Goal: Transaction & Acquisition: Purchase product/service

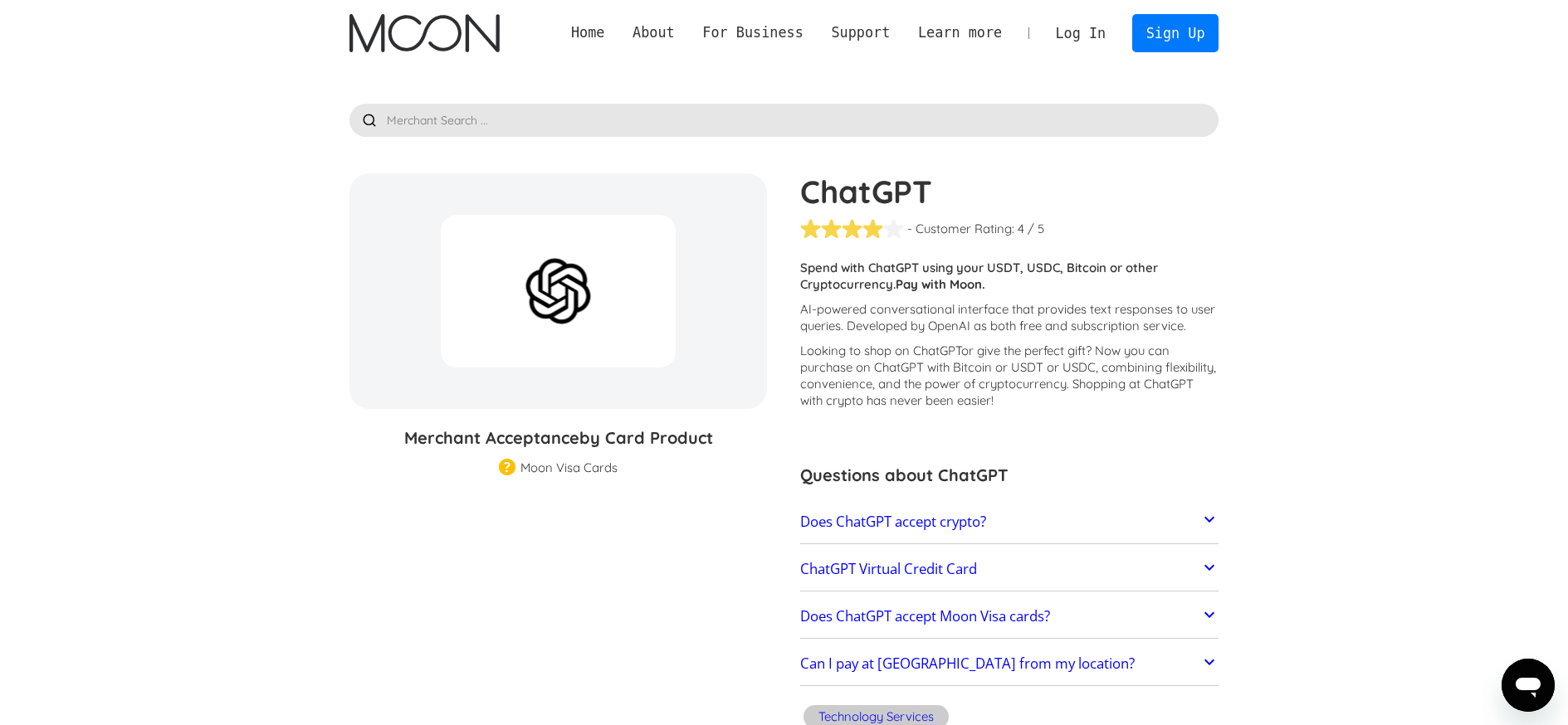
click at [1075, 36] on link "Log In" at bounding box center [1081, 33] width 78 height 36
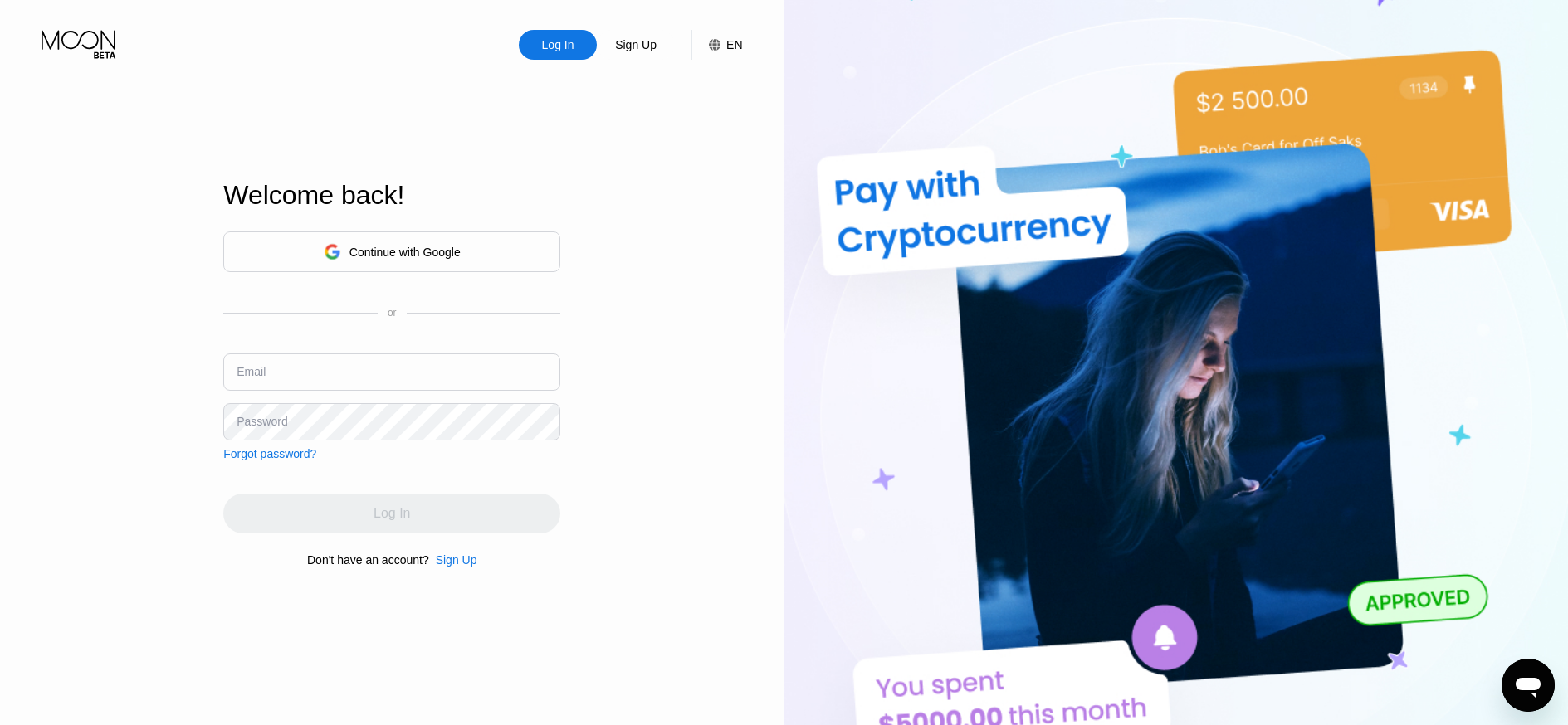
click at [399, 256] on div "Continue with Google" at bounding box center [405, 252] width 111 height 13
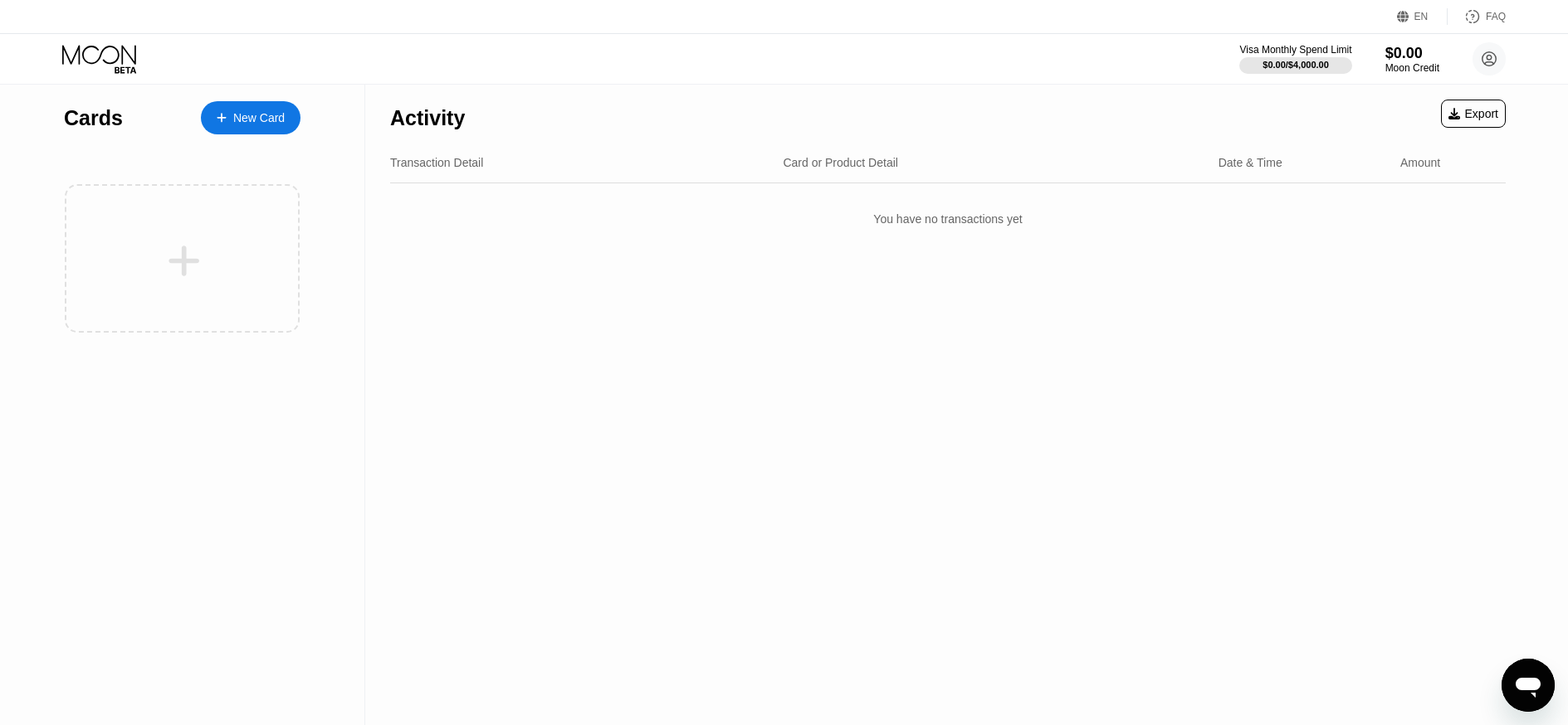
click at [108, 59] on icon at bounding box center [100, 59] width 77 height 29
click at [1493, 56] on circle at bounding box center [1489, 59] width 33 height 33
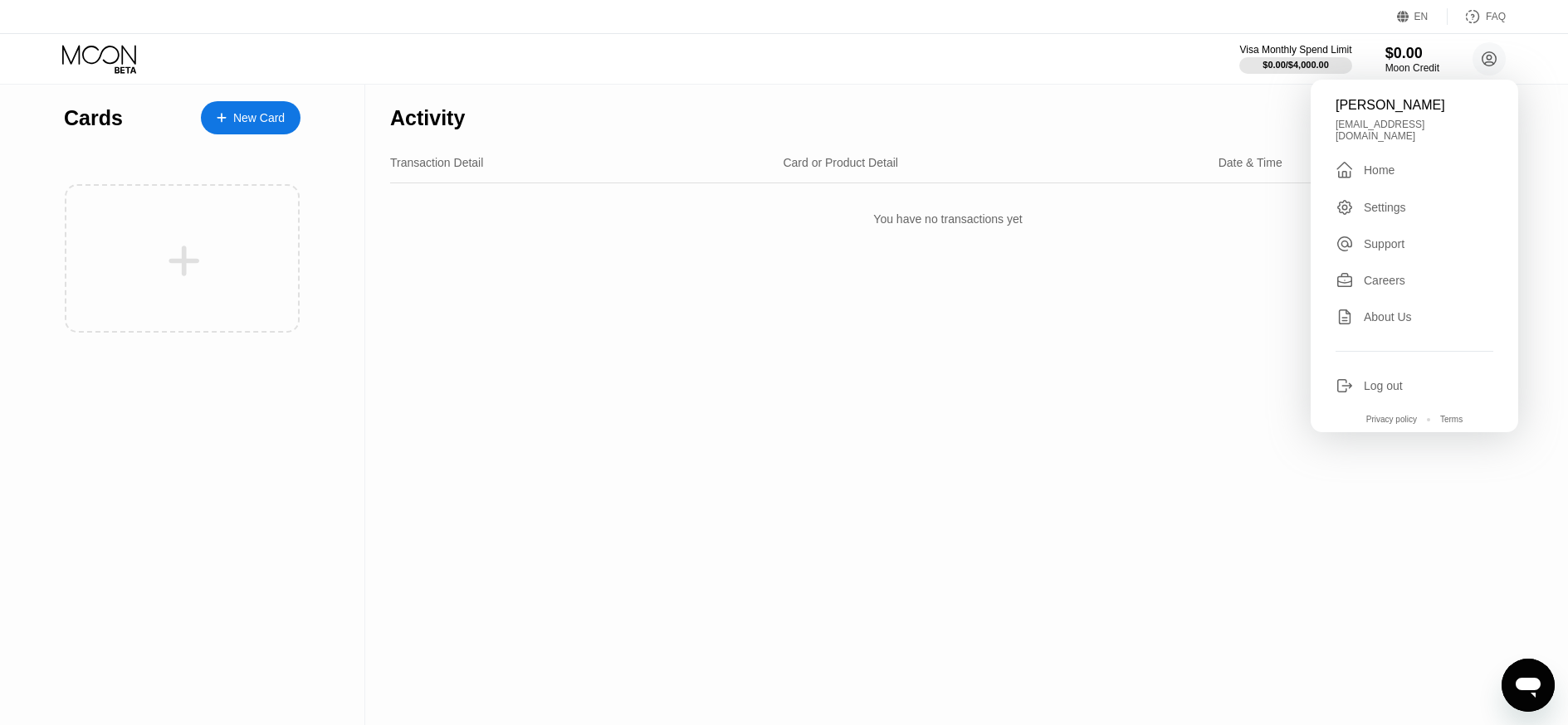
click at [1406, 162] on div " Home" at bounding box center [1415, 169] width 158 height 20
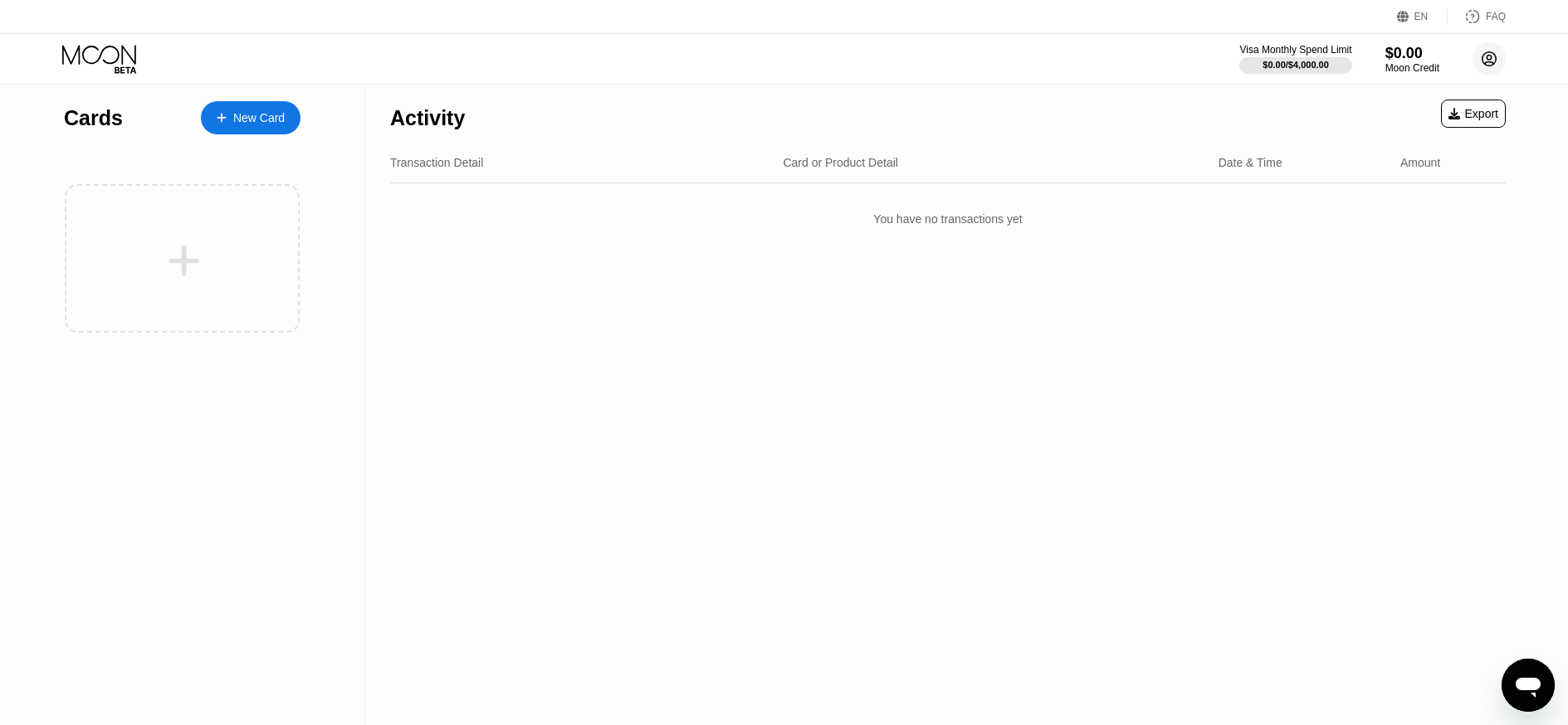
click at [1498, 63] on circle at bounding box center [1489, 59] width 33 height 33
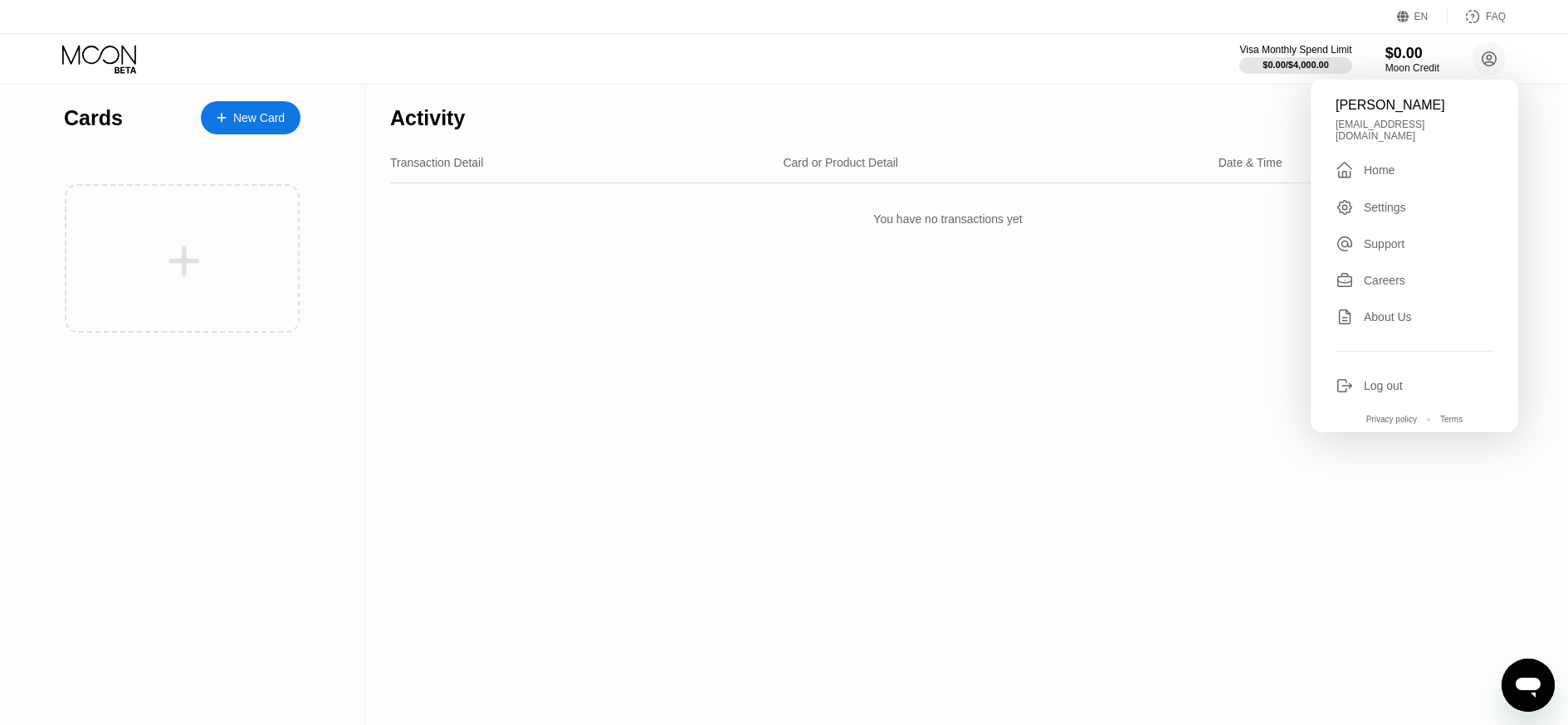
click at [948, 240] on div "You have no transactions yet" at bounding box center [947, 219] width 1116 height 46
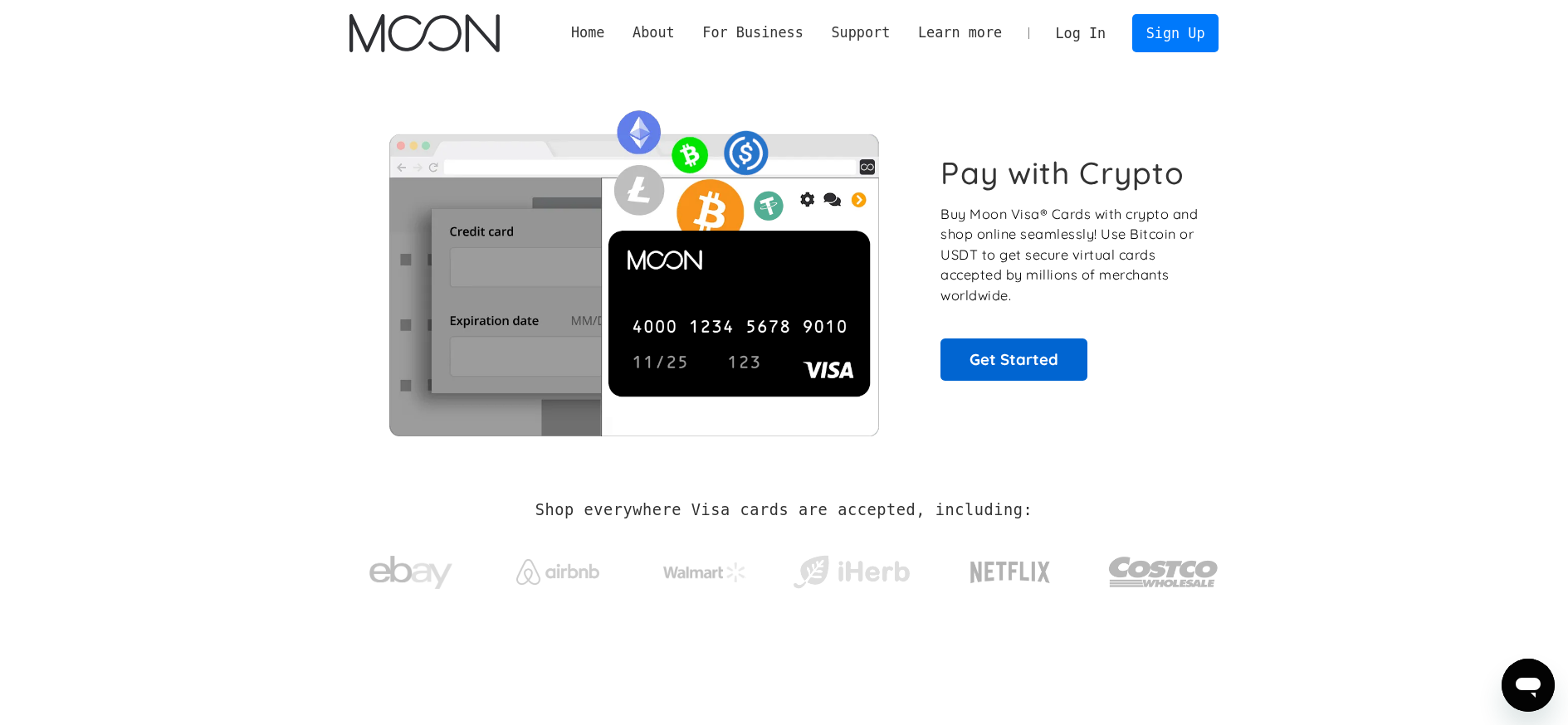
click at [1044, 363] on link "Get Started" at bounding box center [1014, 359] width 147 height 42
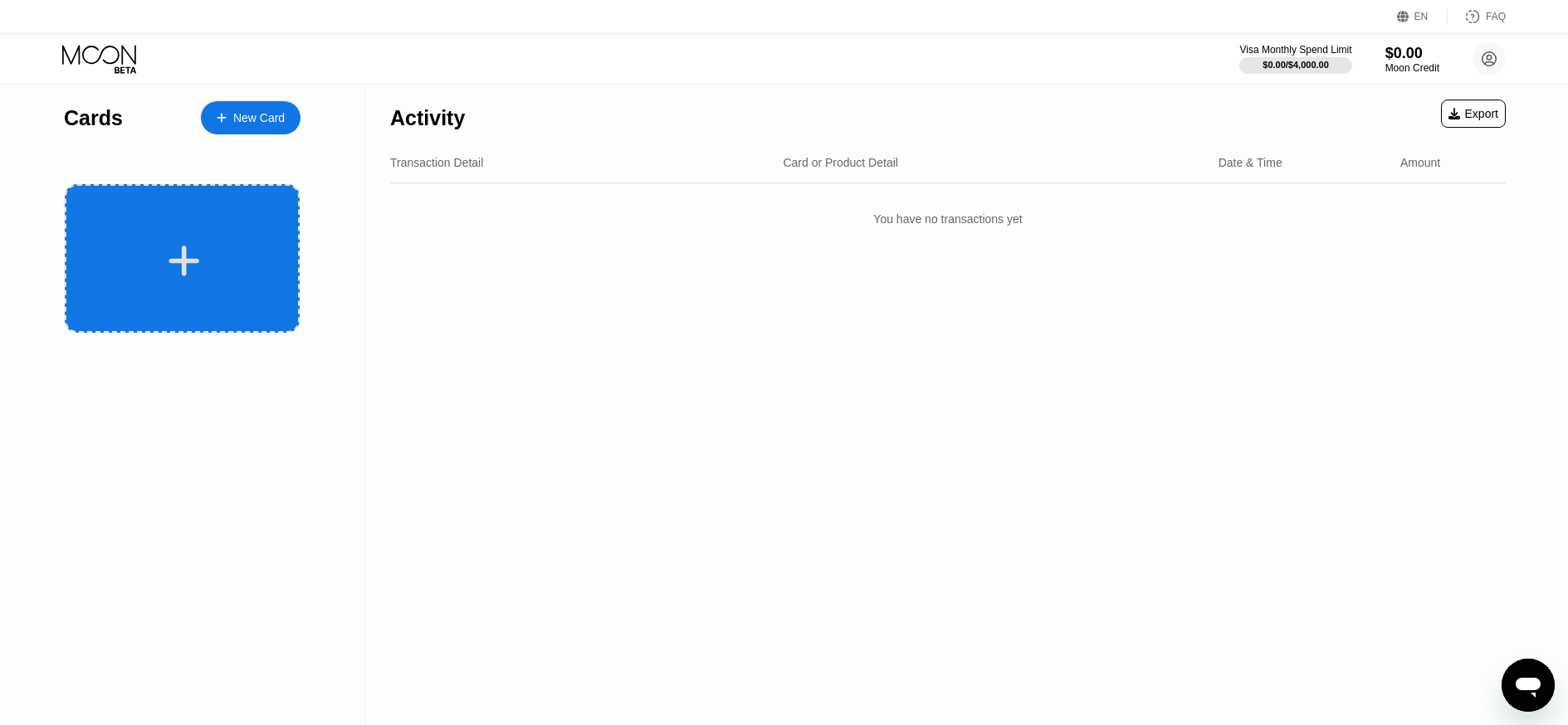
click at [178, 235] on div at bounding box center [182, 258] width 235 height 148
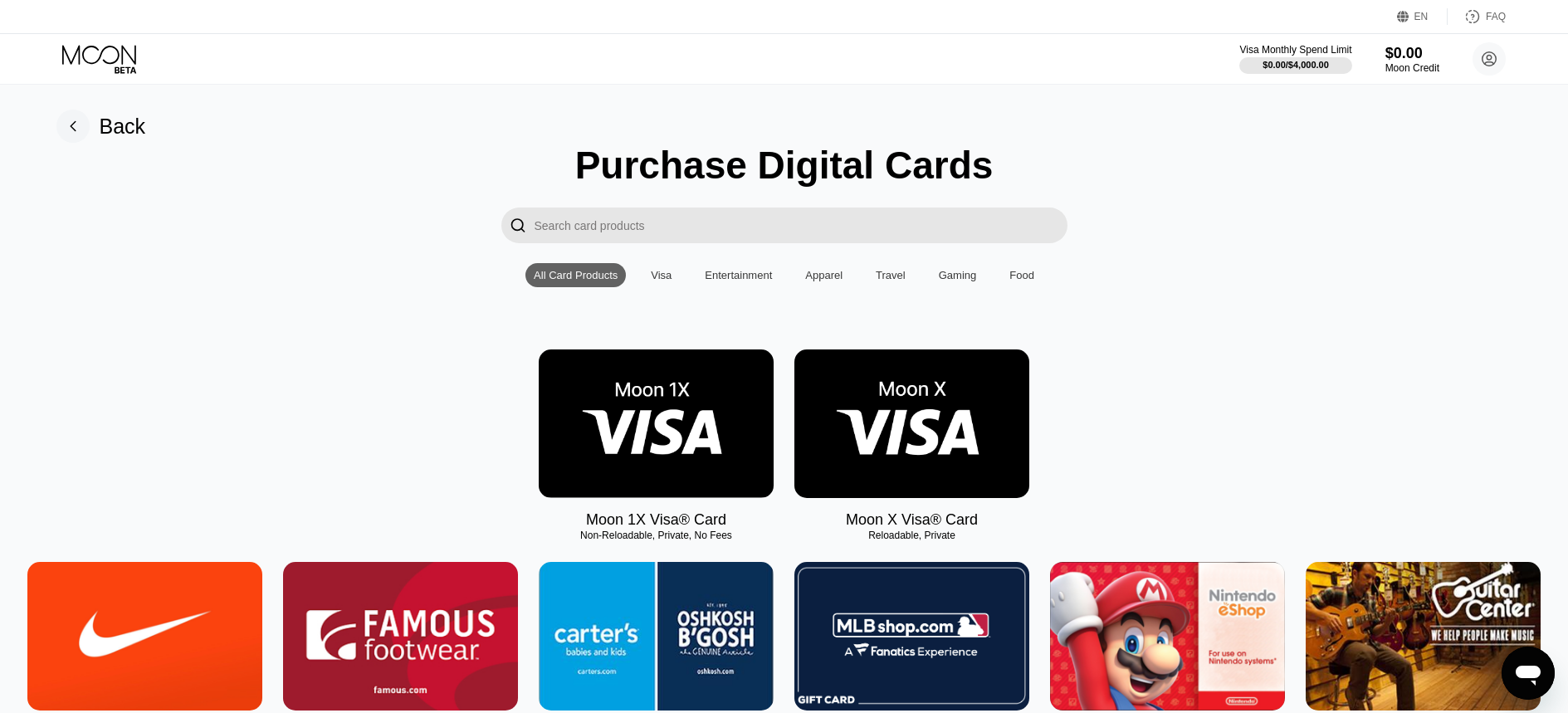
scroll to position [124, 0]
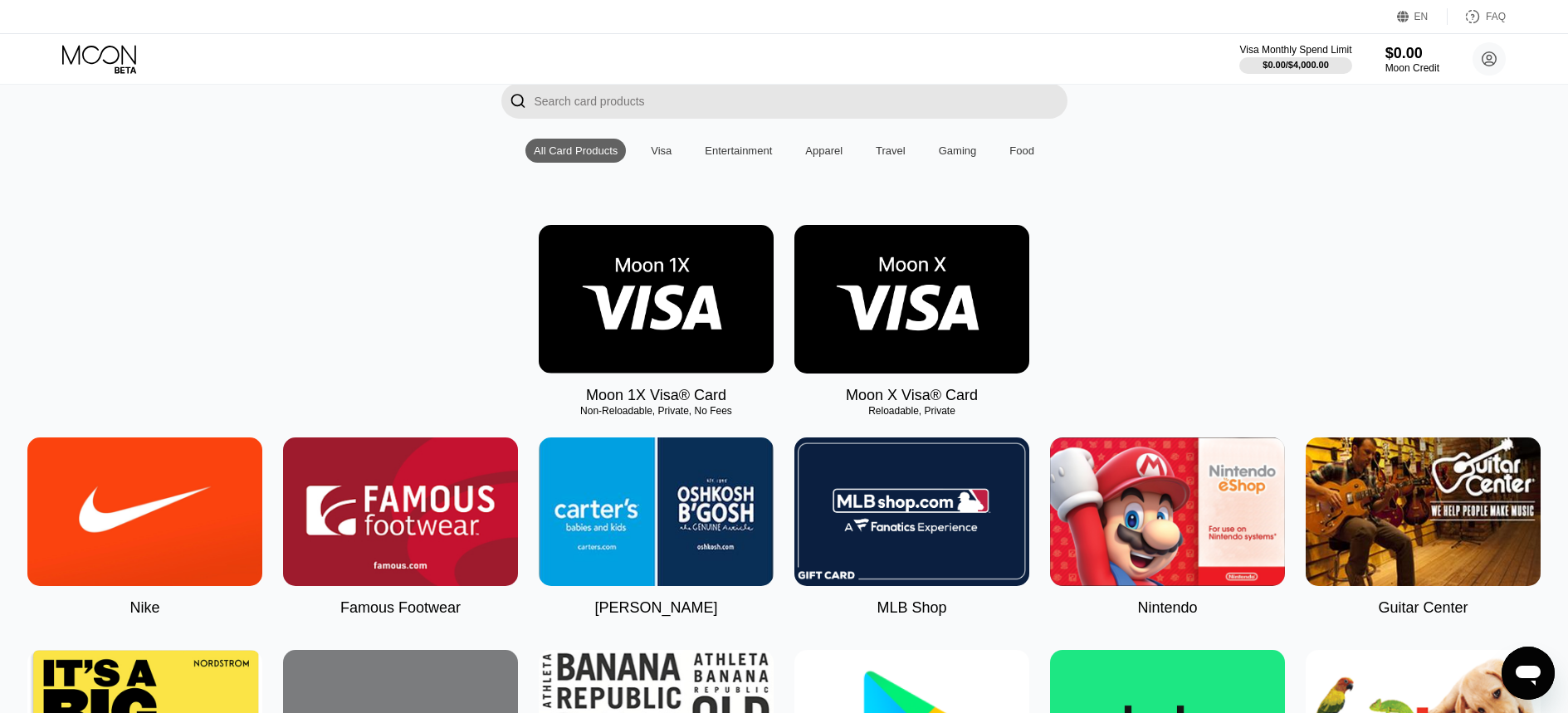
click at [645, 156] on div "Visa" at bounding box center [661, 150] width 37 height 24
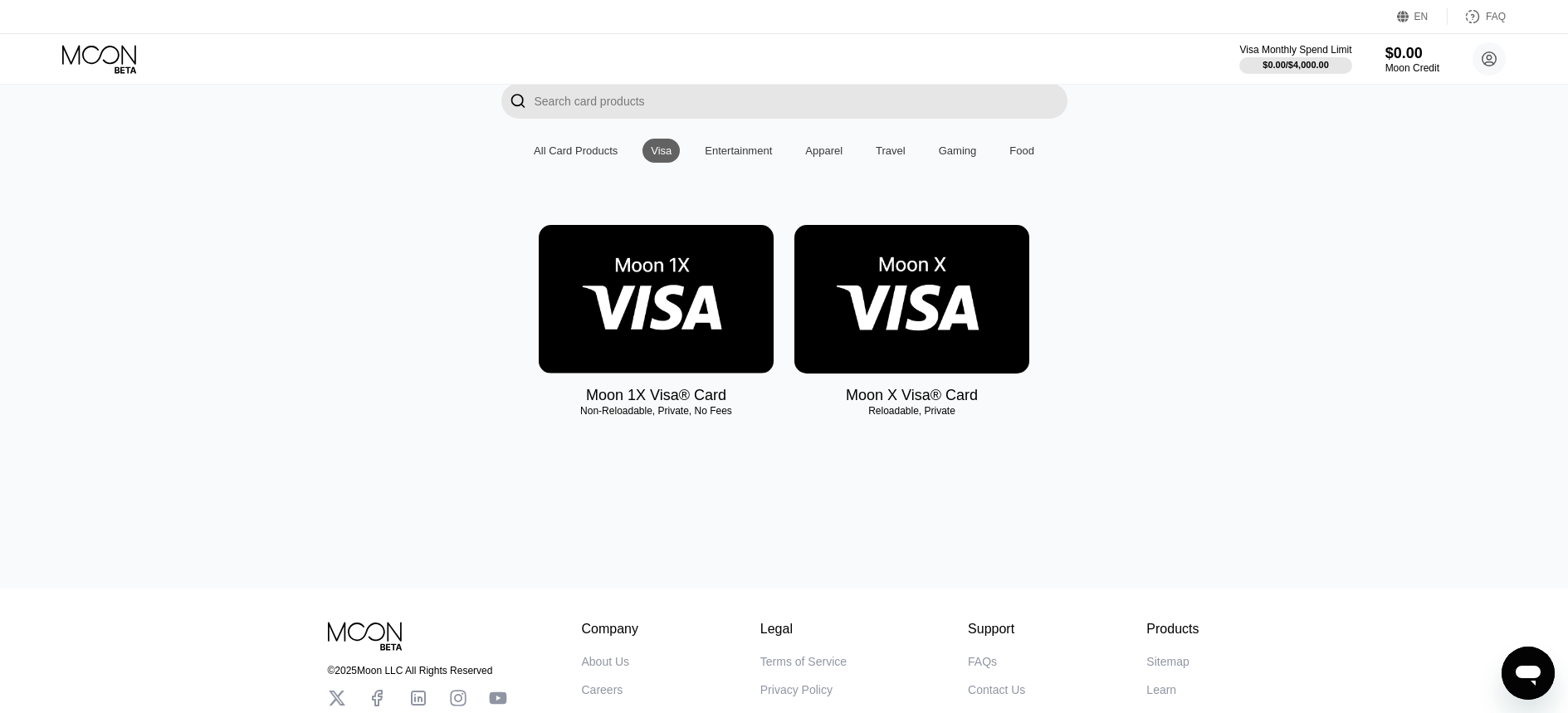
click at [717, 154] on div "Entertainment" at bounding box center [739, 151] width 67 height 12
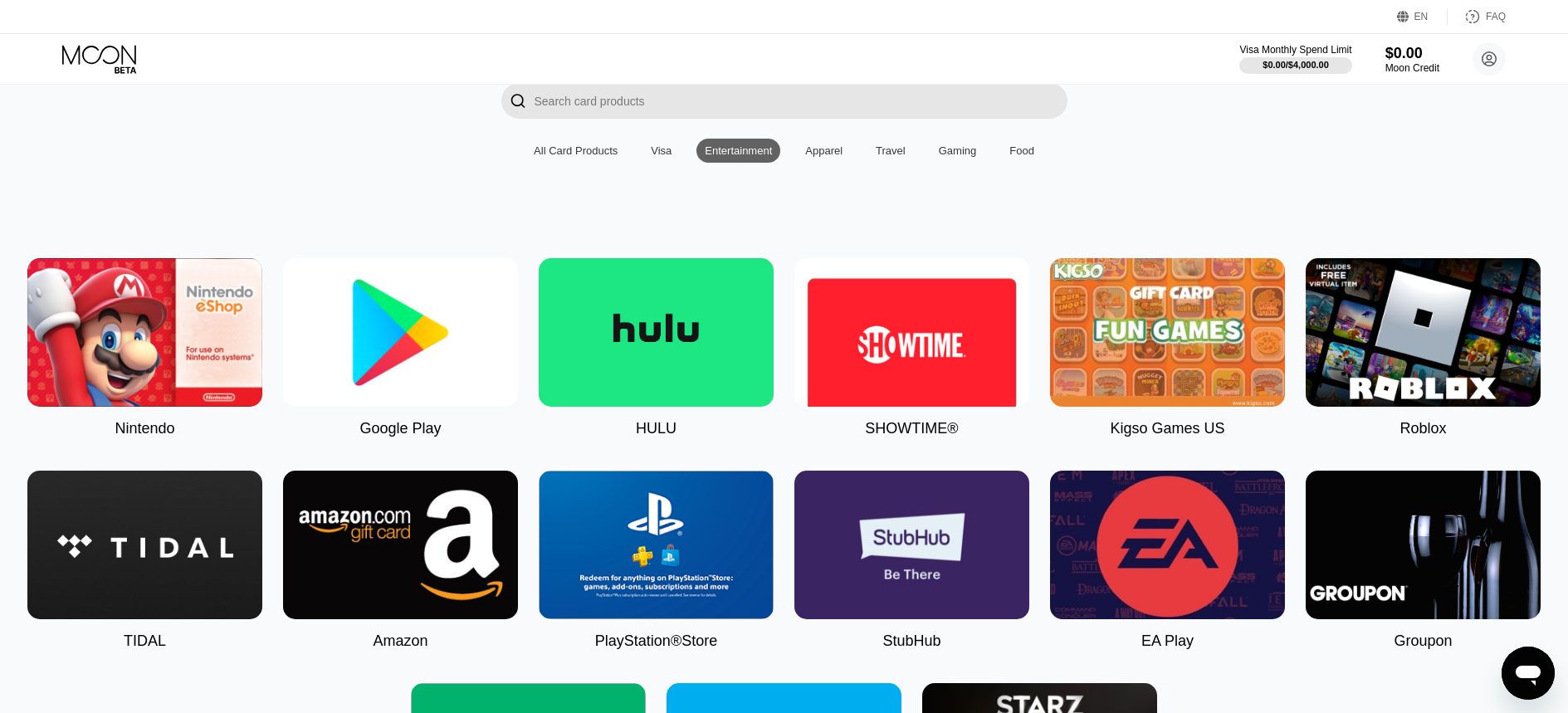
click at [813, 154] on div "Apparel" at bounding box center [824, 151] width 37 height 12
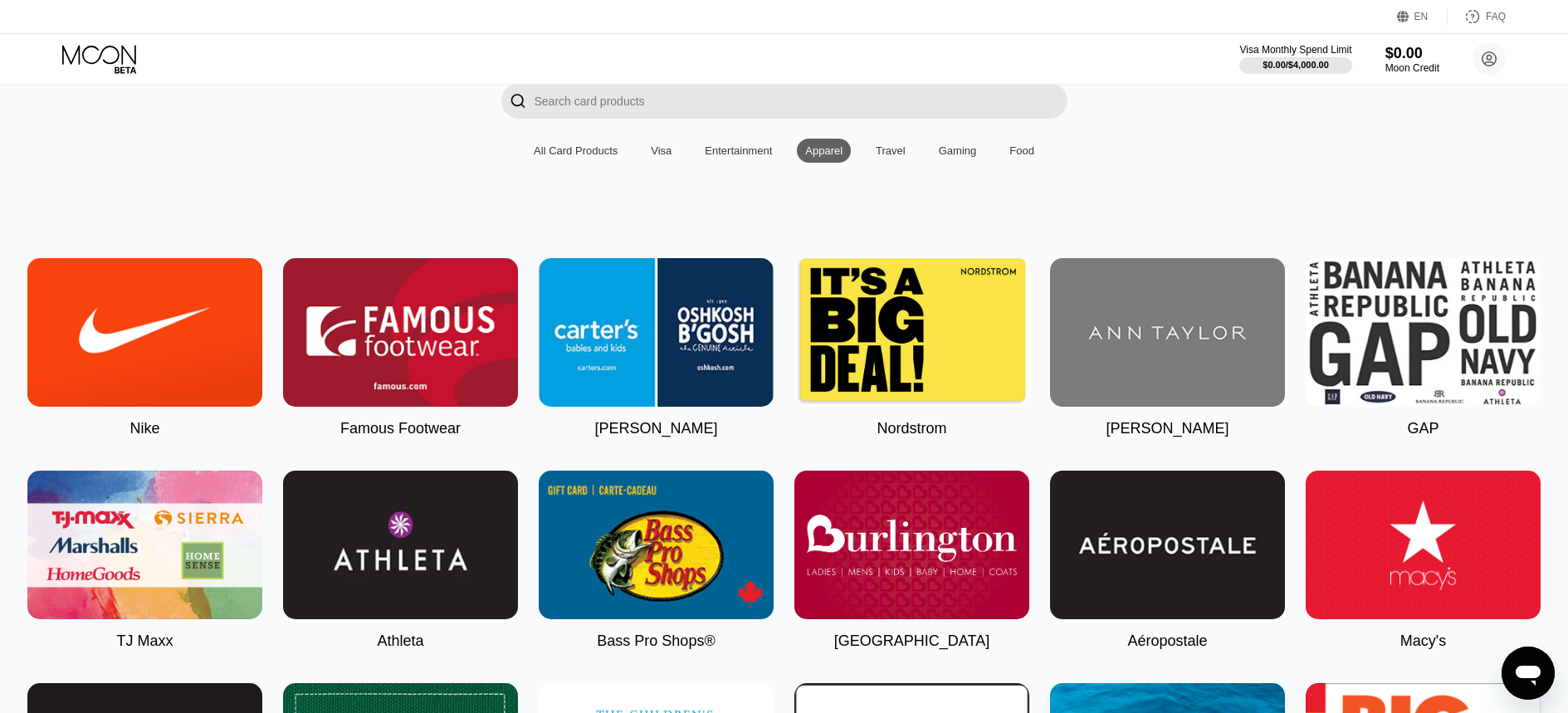
click at [889, 156] on div "Travel" at bounding box center [891, 151] width 30 height 12
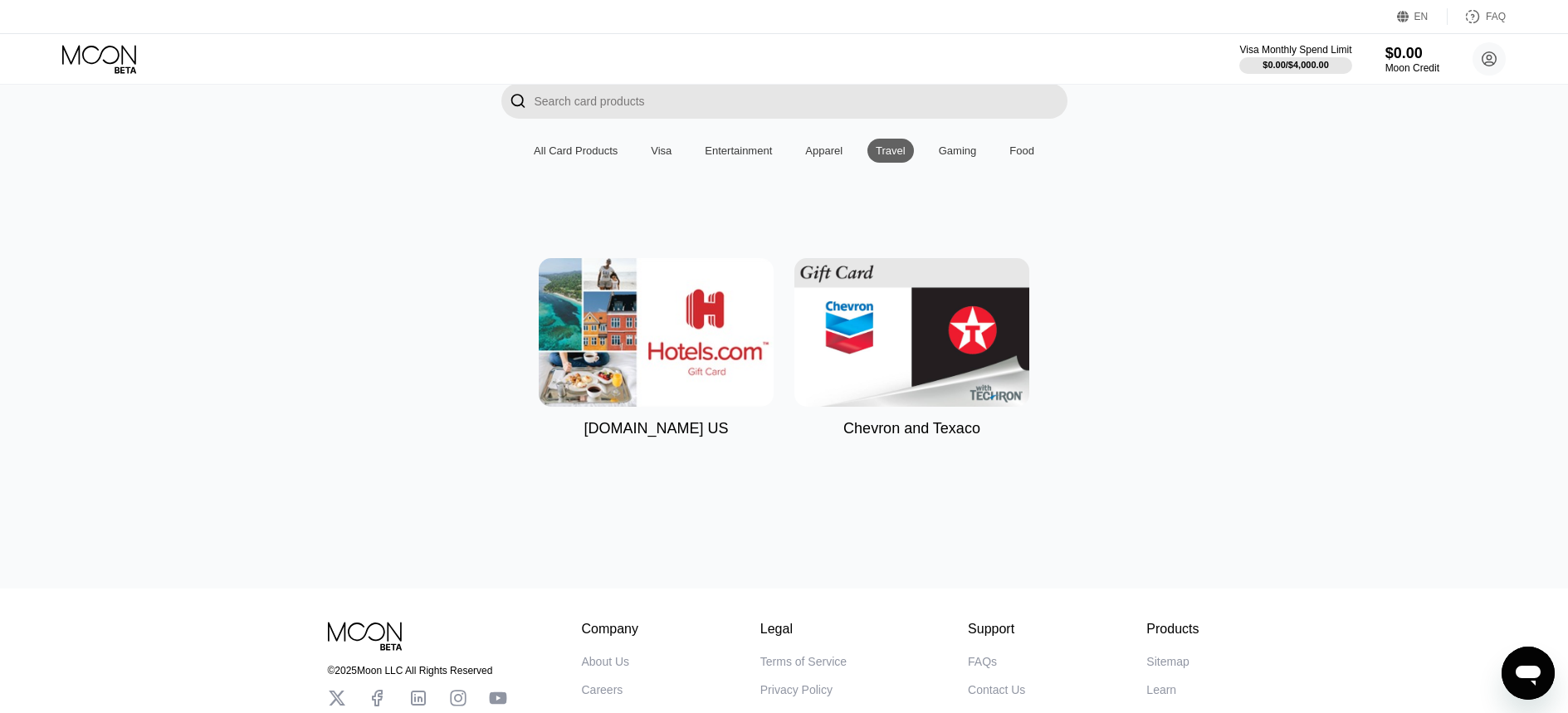
click at [952, 155] on div "Gaming" at bounding box center [958, 151] width 38 height 12
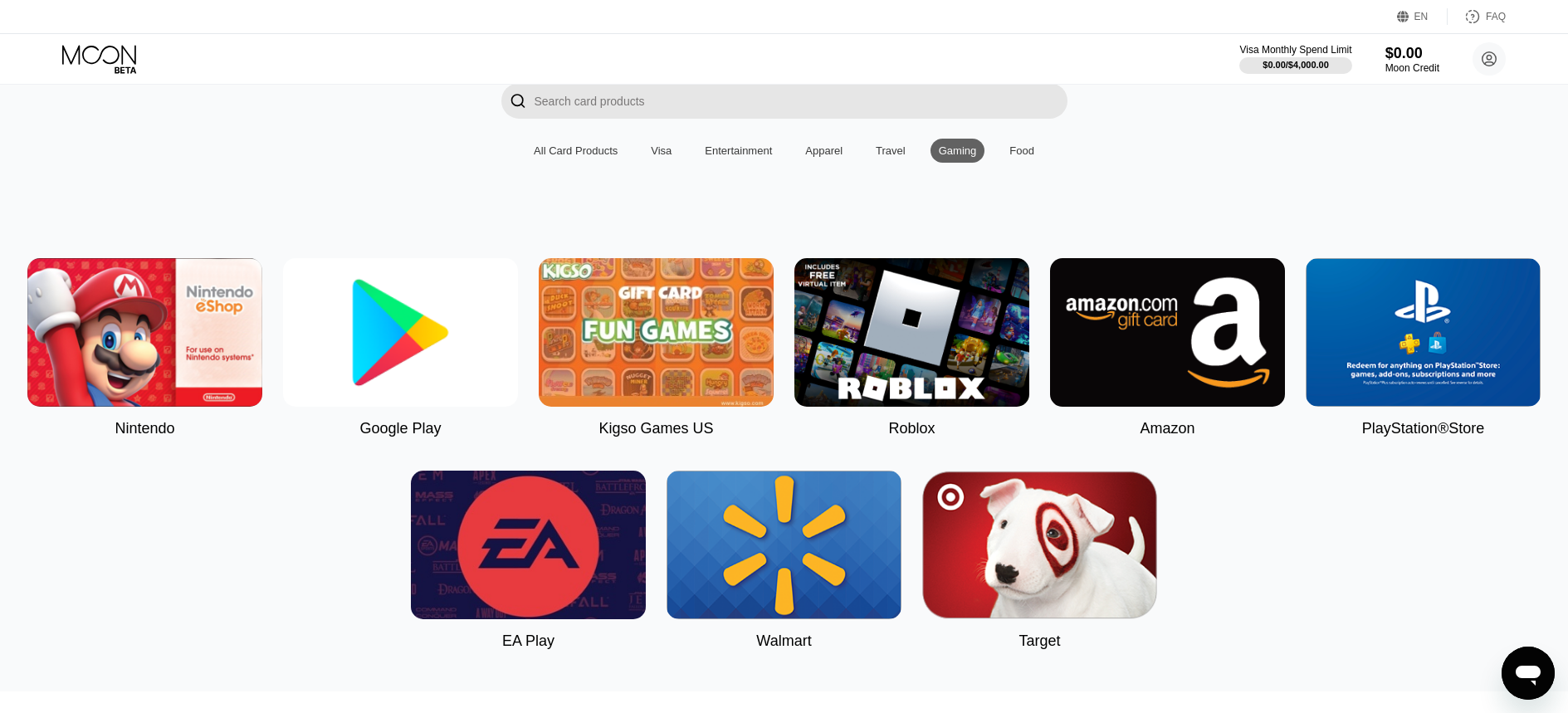
click at [1029, 152] on div "Food" at bounding box center [1022, 151] width 25 height 12
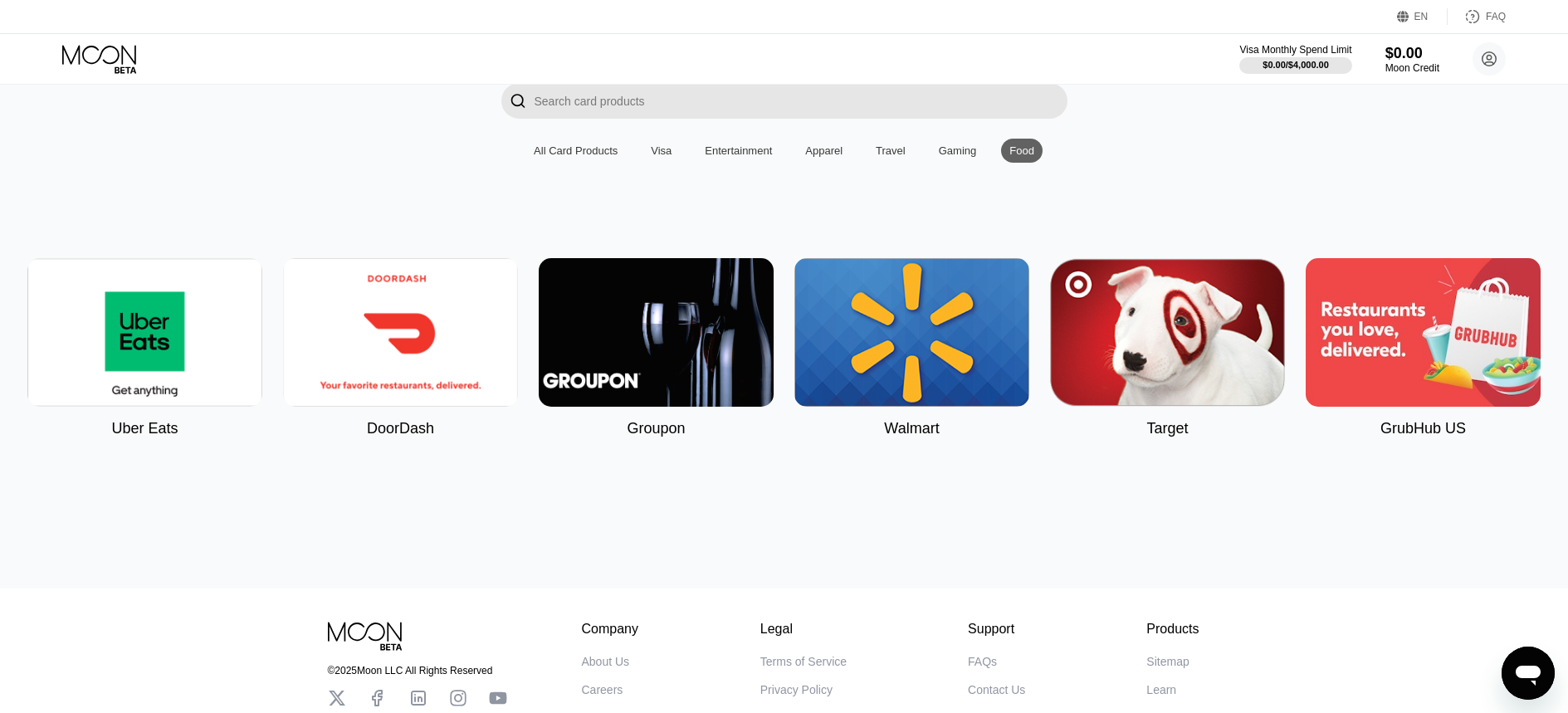
click at [883, 154] on div "Travel" at bounding box center [891, 151] width 30 height 12
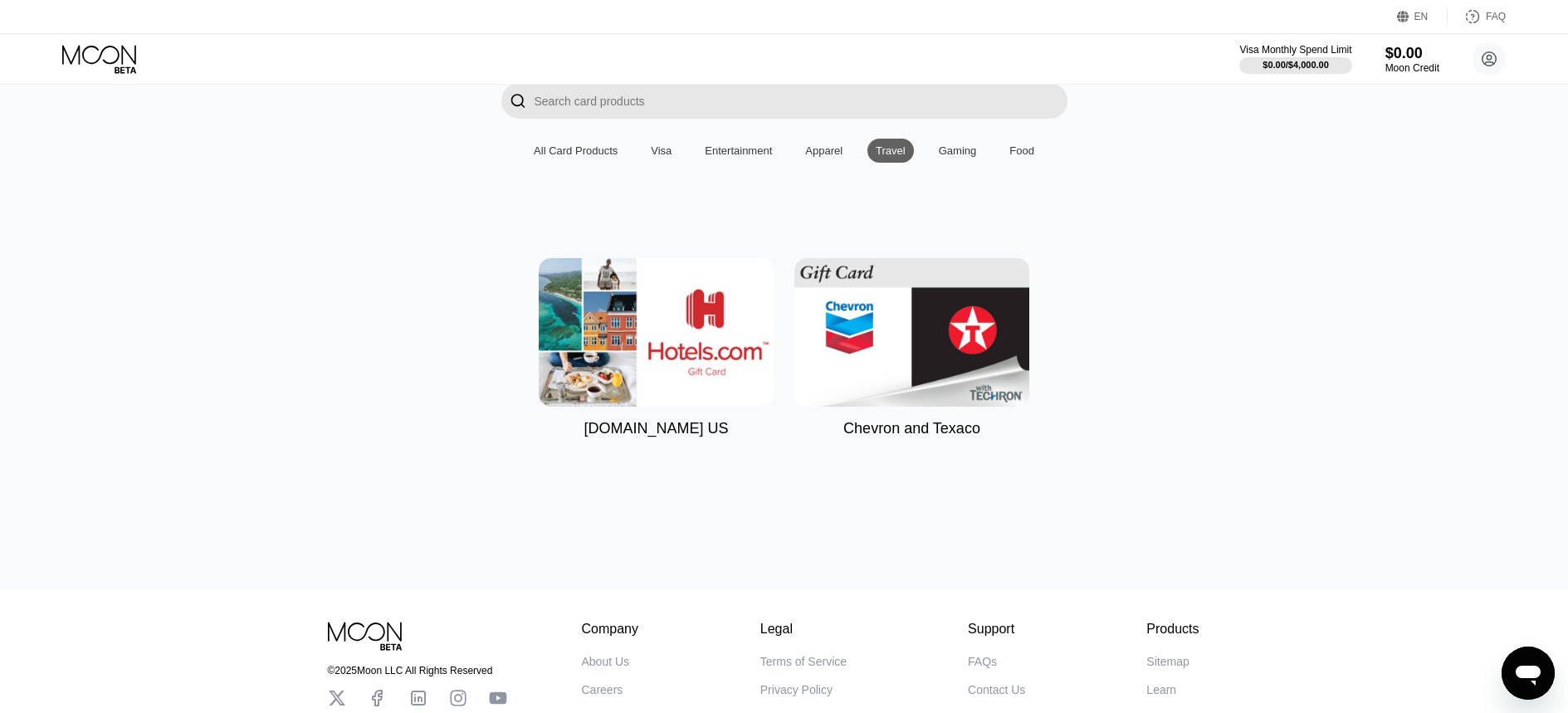
click at [660, 151] on div "Visa" at bounding box center [661, 151] width 20 height 12
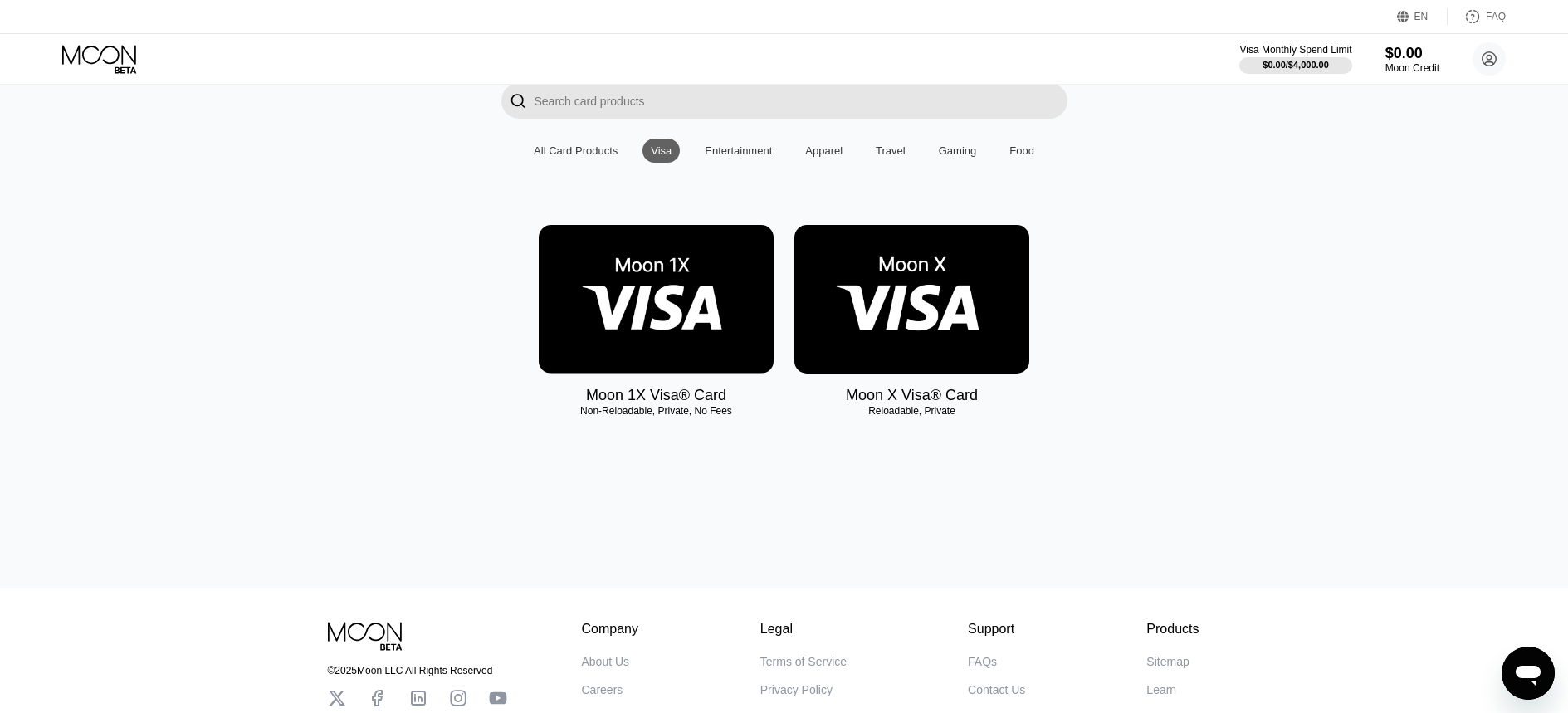
click at [834, 287] on img at bounding box center [912, 298] width 235 height 148
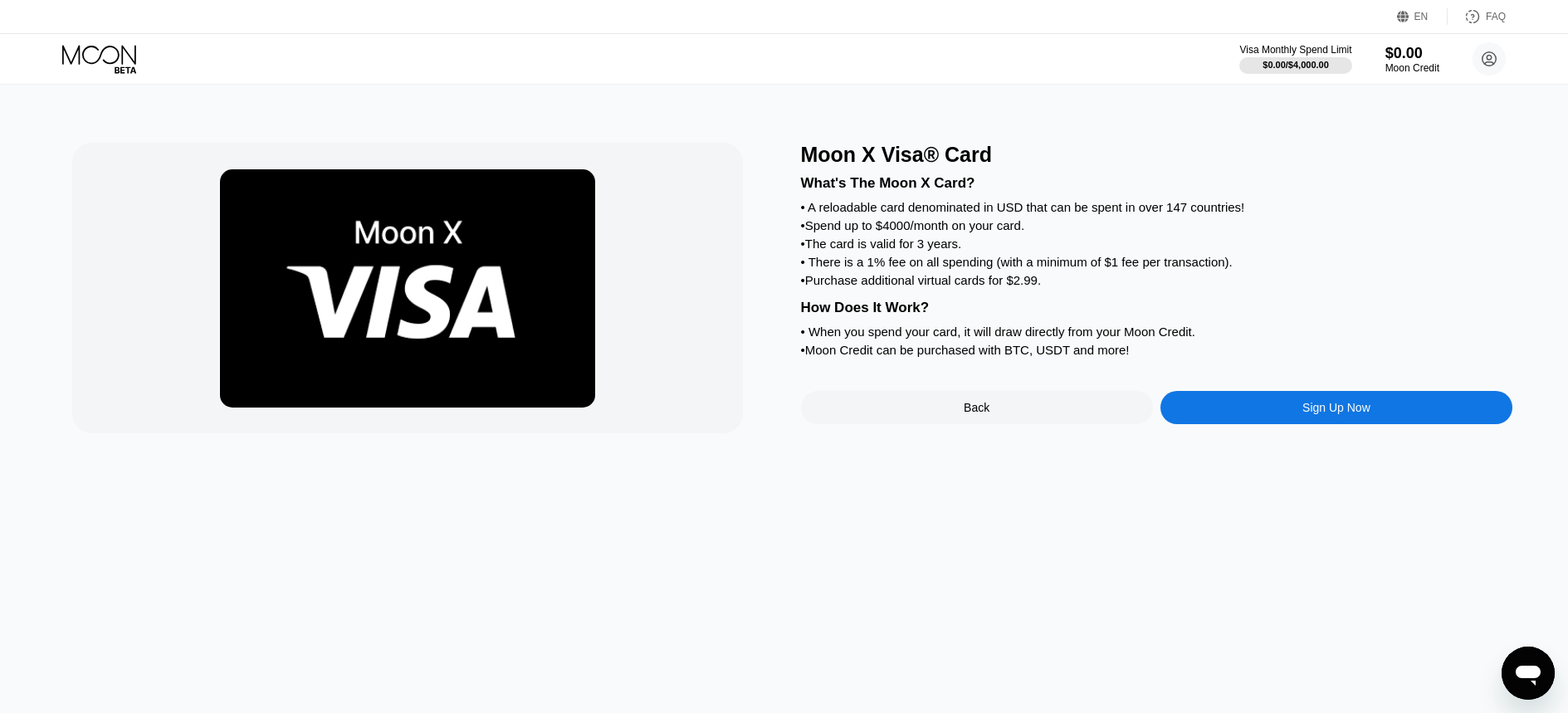
click at [1260, 422] on div "Sign Up Now" at bounding box center [1336, 407] width 352 height 33
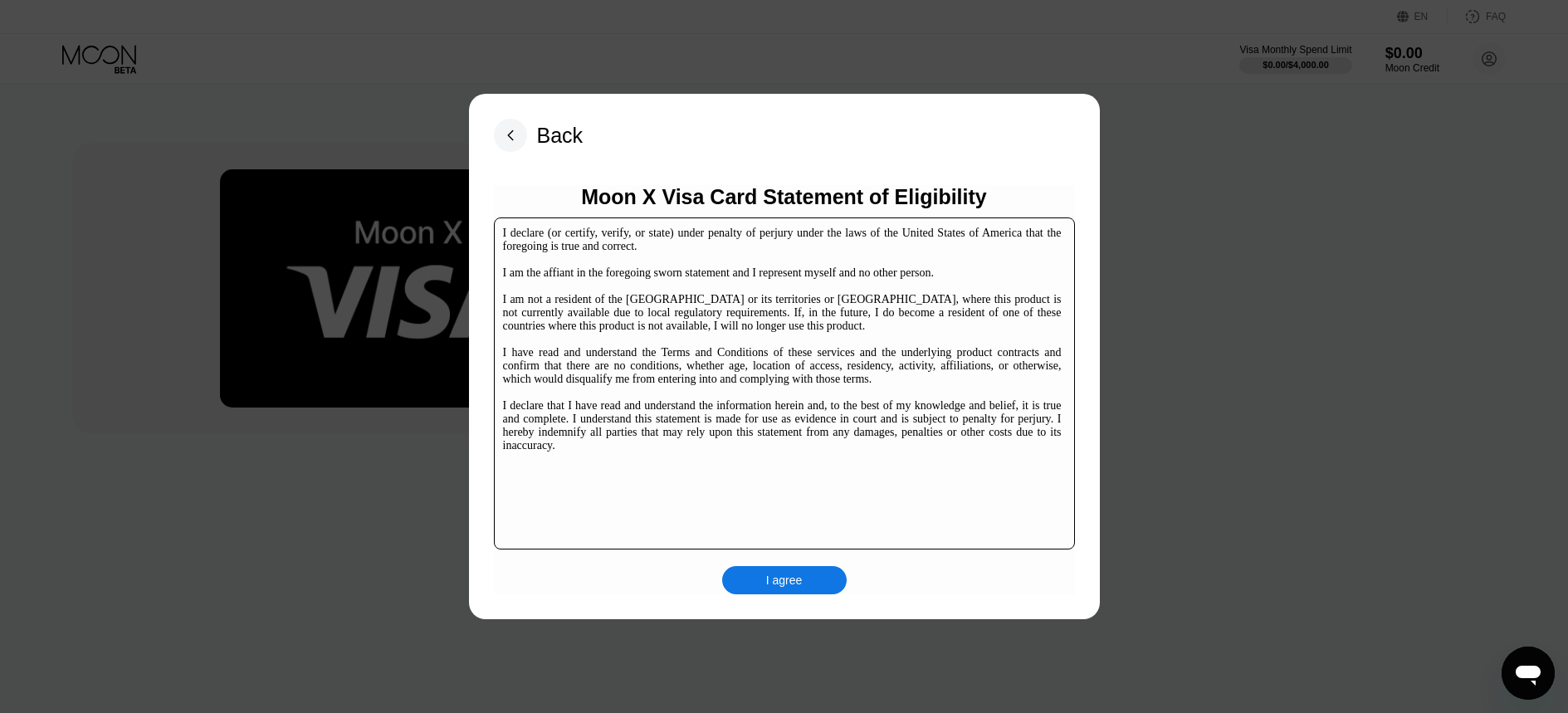
click at [820, 581] on div "I agree" at bounding box center [785, 581] width 124 height 28
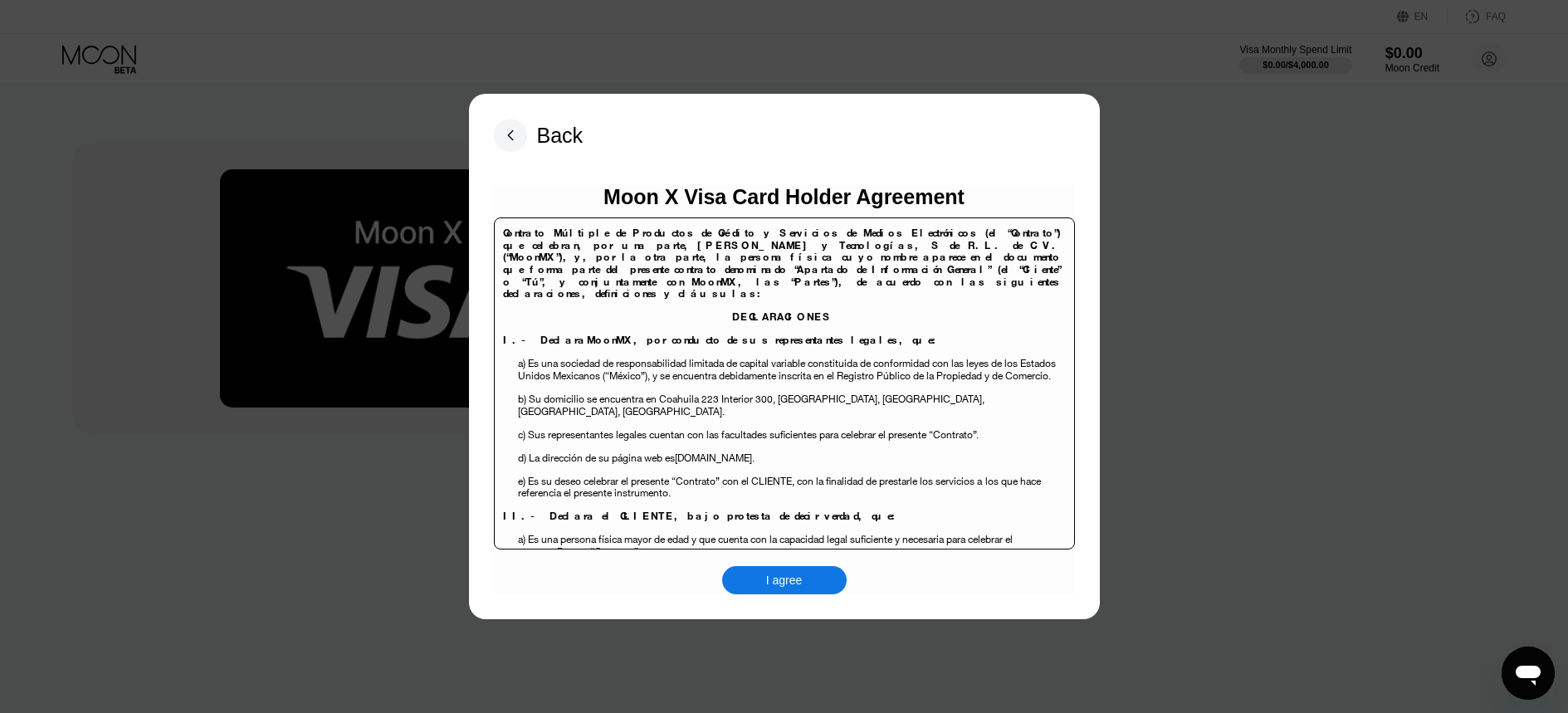
click at [822, 574] on div "I agree" at bounding box center [785, 581] width 124 height 28
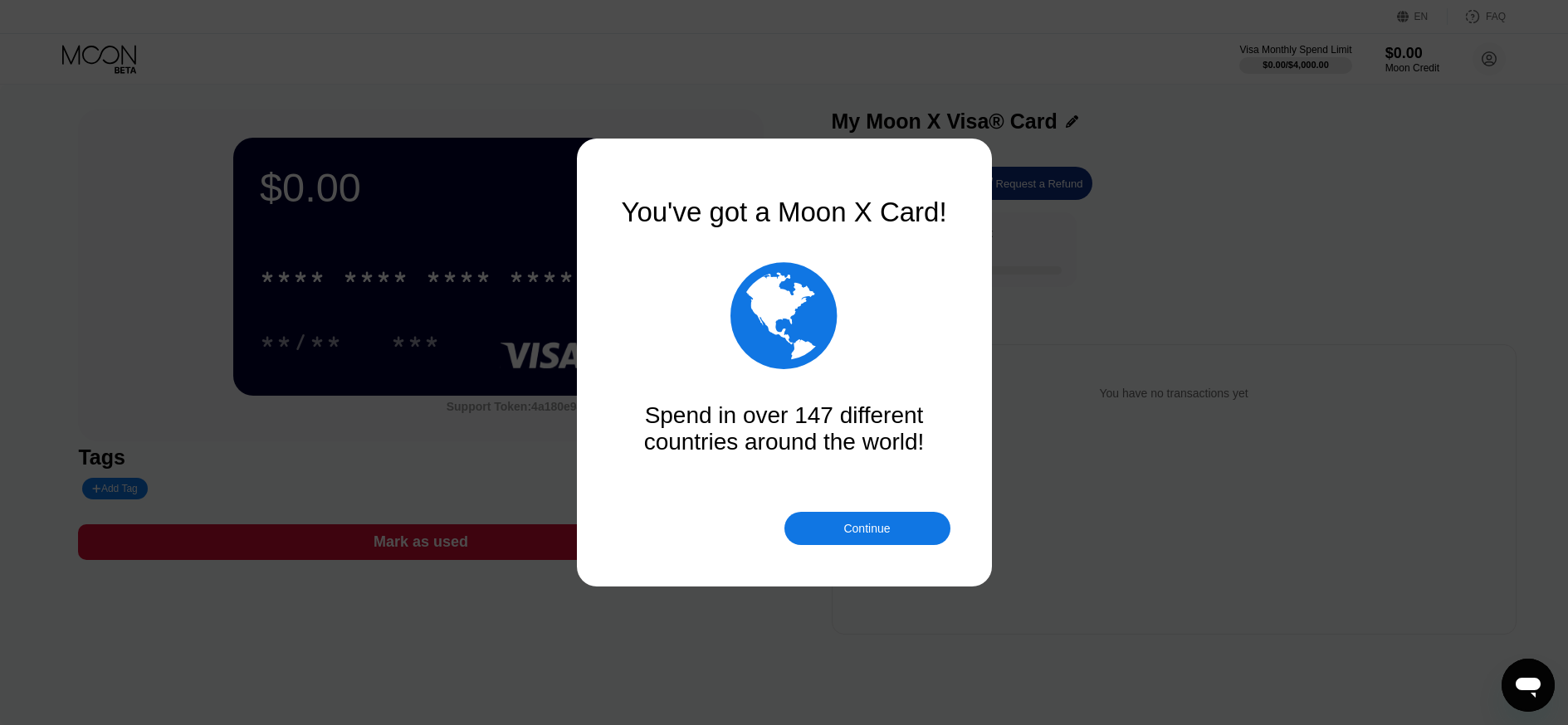
click at [850, 536] on div "Continue" at bounding box center [867, 528] width 166 height 33
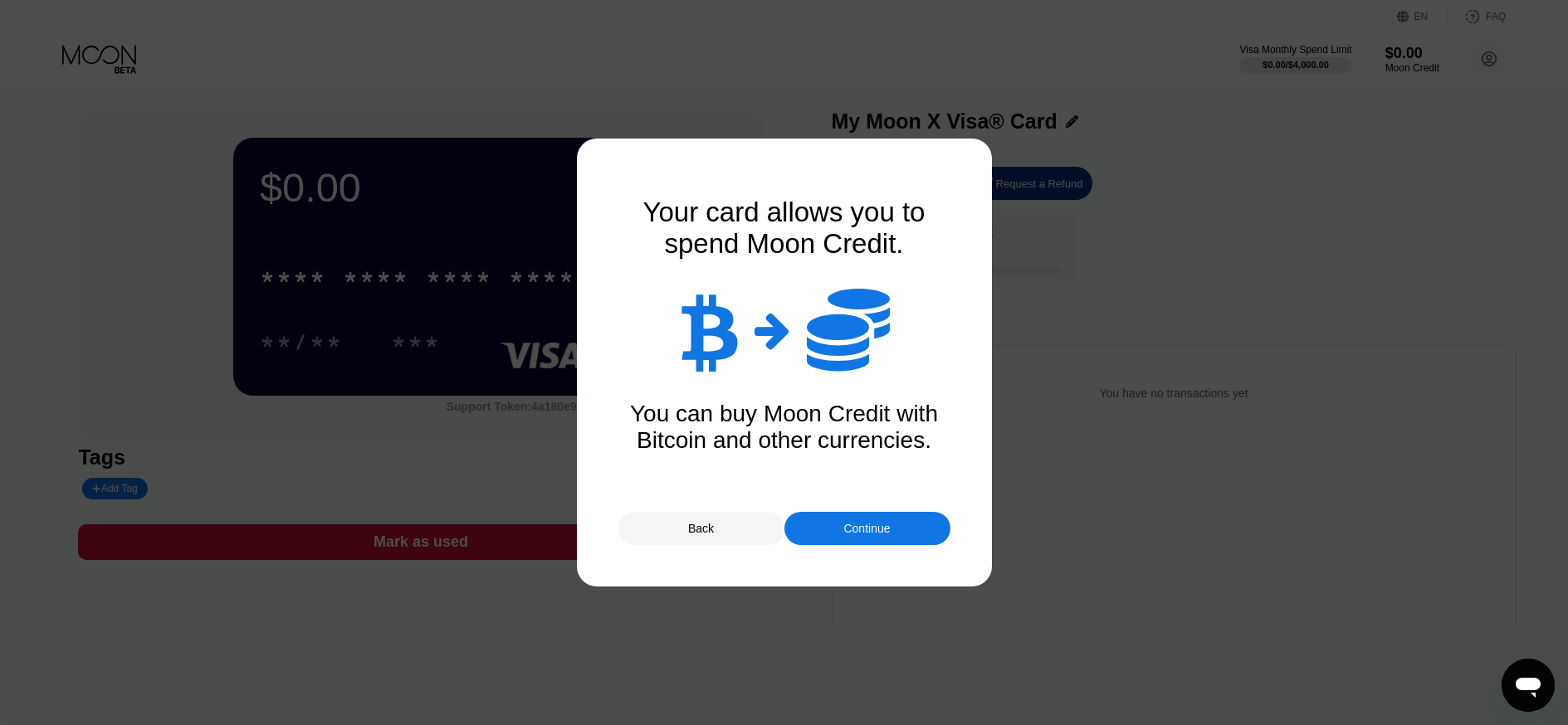
click at [850, 536] on div "Continue" at bounding box center [867, 528] width 166 height 33
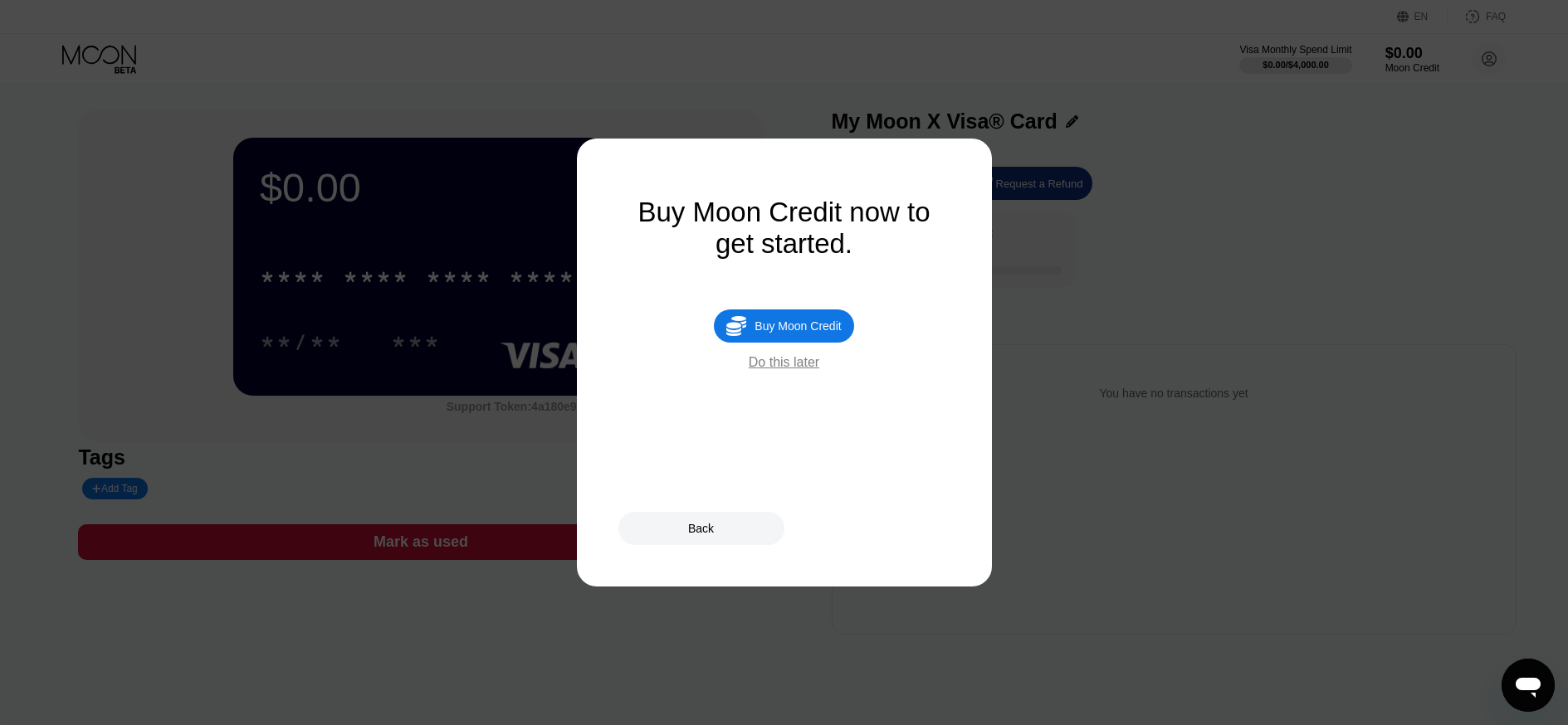
click at [805, 322] on div "Buy Moon Credit" at bounding box center [797, 326] width 86 height 13
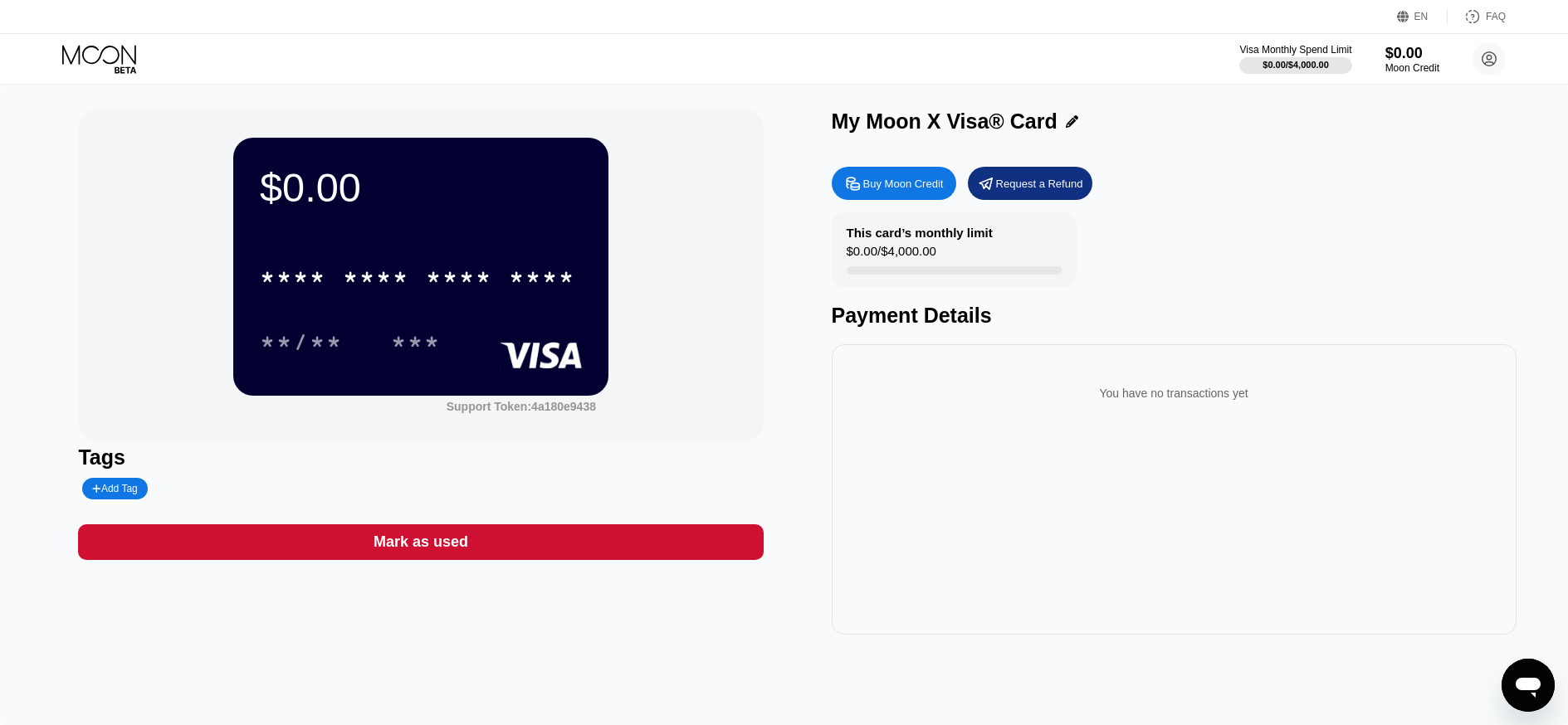
type input "0"
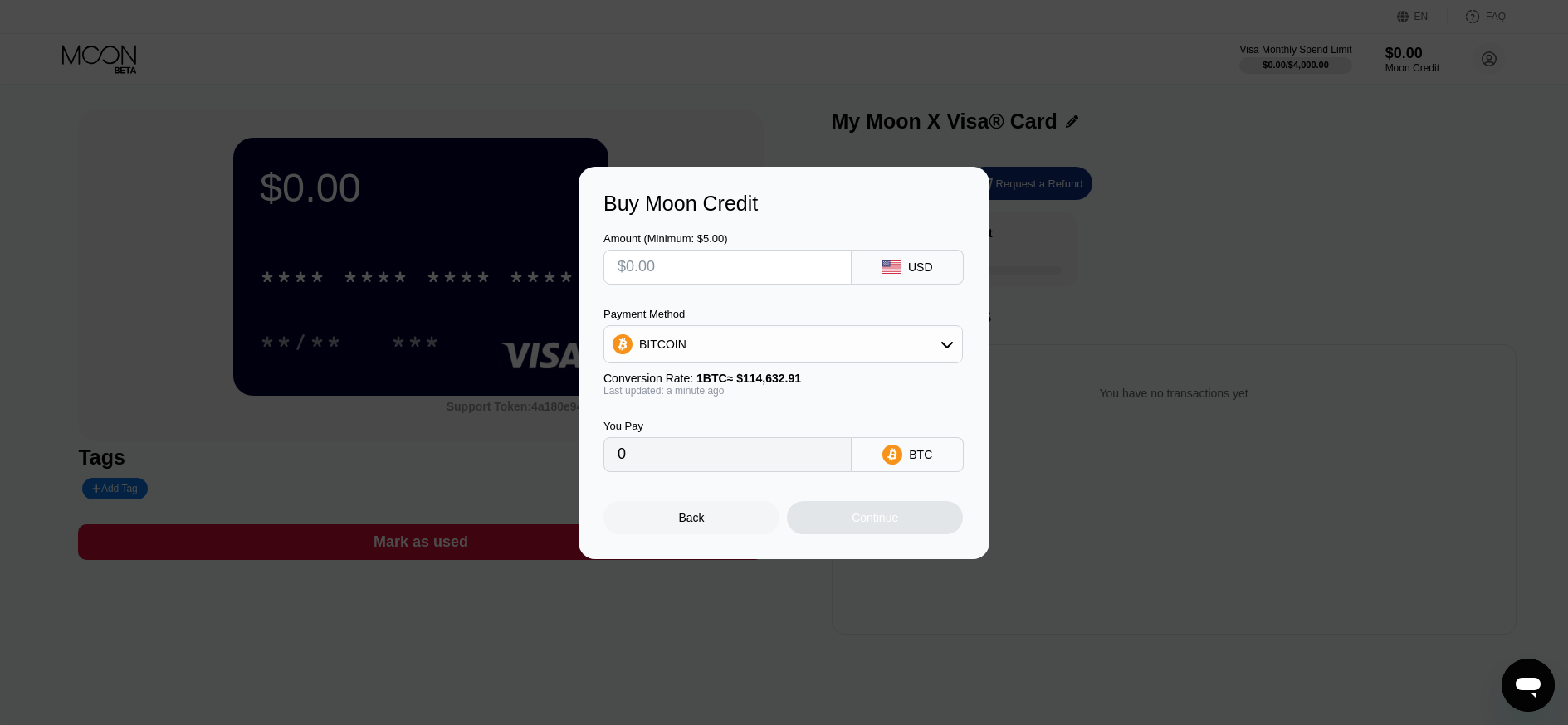
click at [705, 524] on div "Back" at bounding box center [692, 517] width 26 height 13
